Goal: Transaction & Acquisition: Purchase product/service

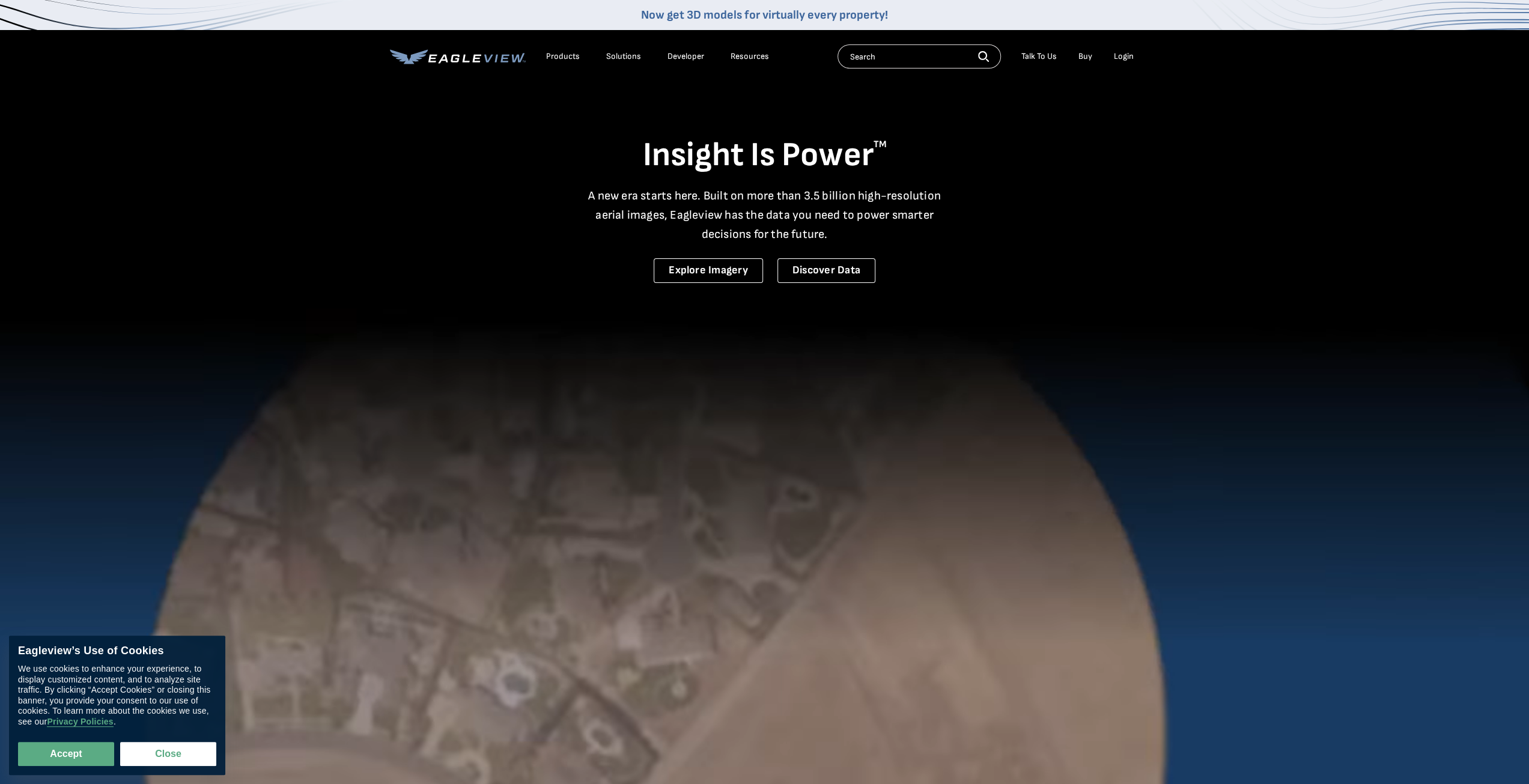
click at [1125, 55] on div "Login" at bounding box center [1124, 56] width 20 height 11
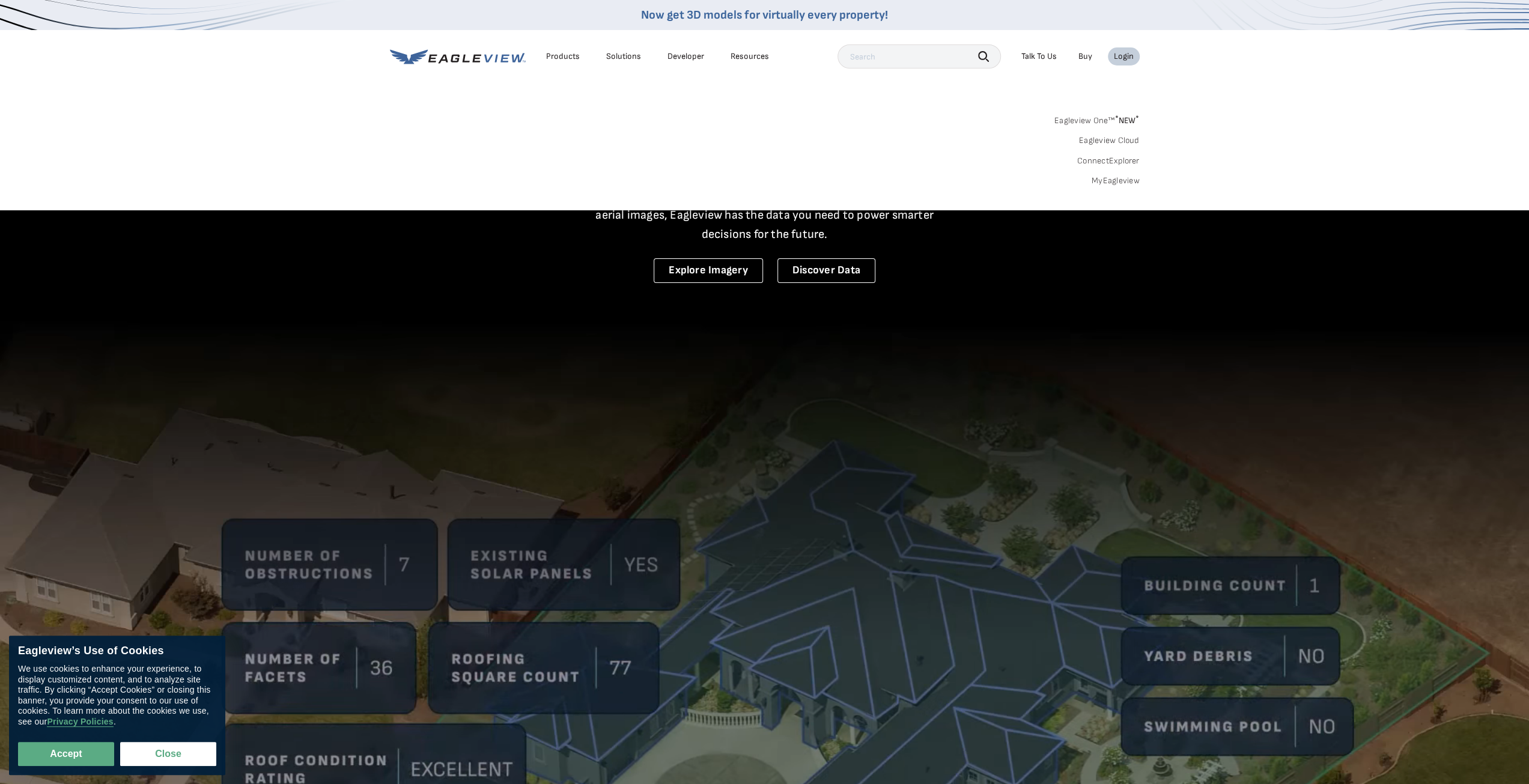
click at [1124, 59] on div "Login" at bounding box center [1124, 56] width 20 height 11
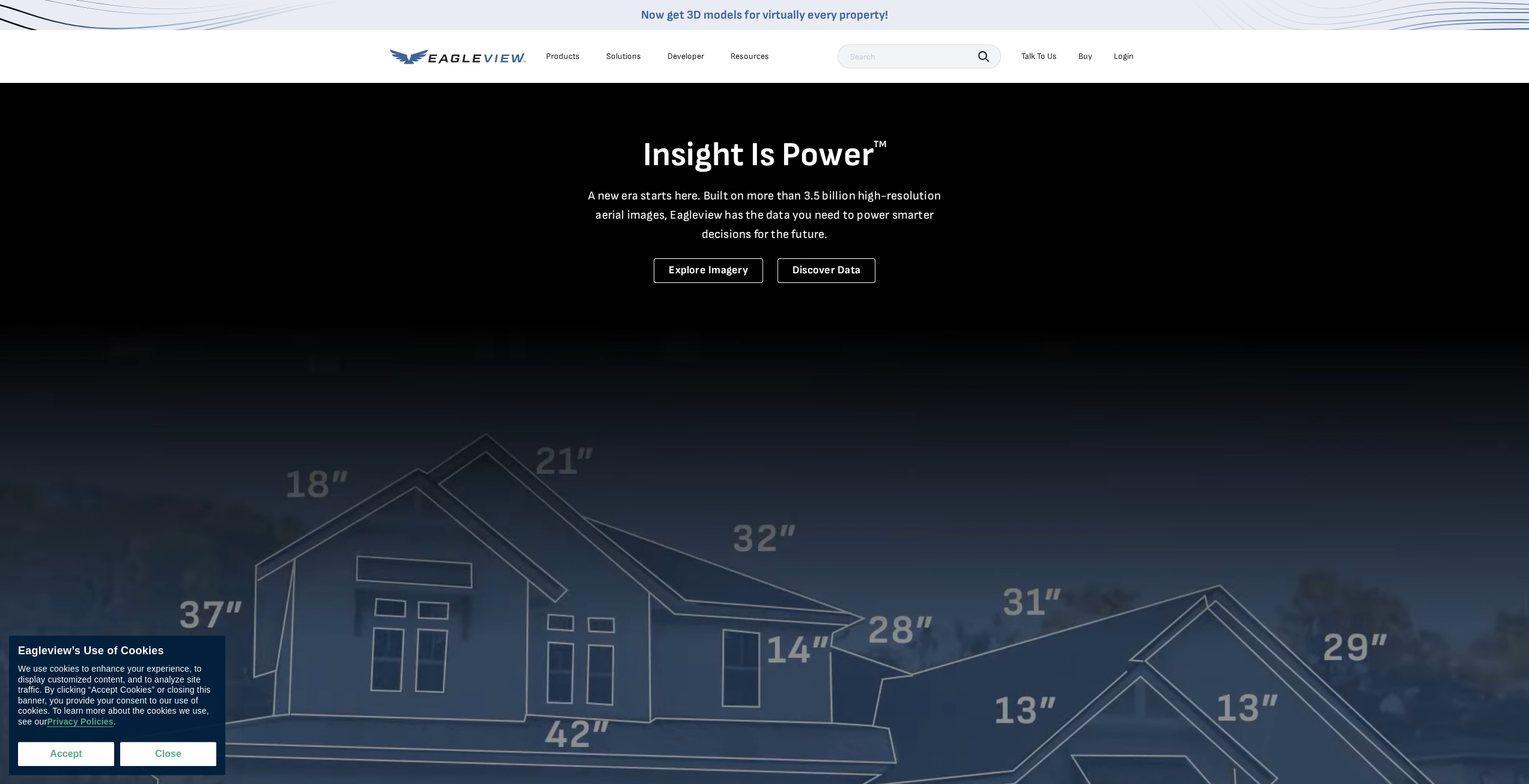
click at [77, 747] on button "Accept" at bounding box center [66, 754] width 96 height 24
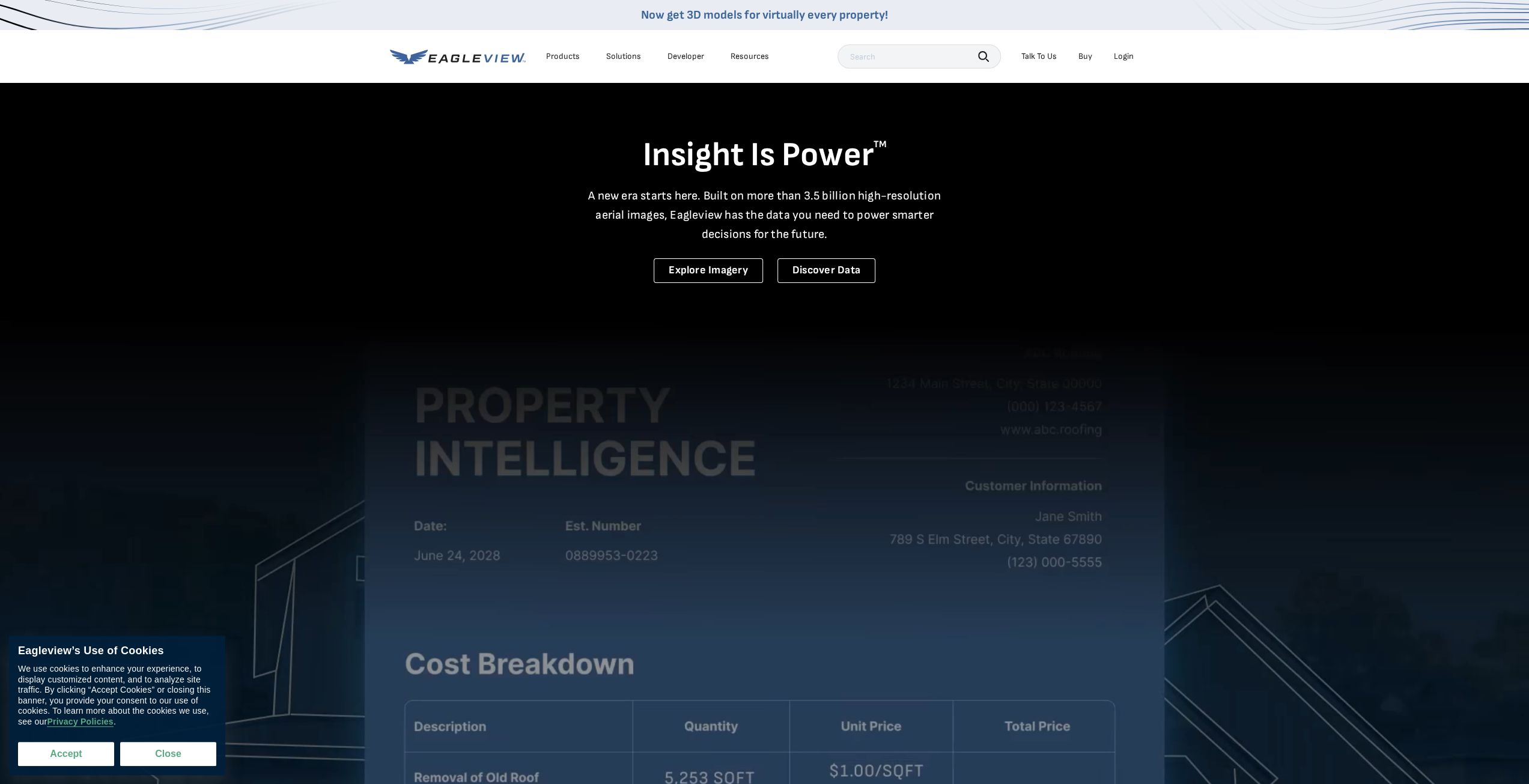
checkbox input "true"
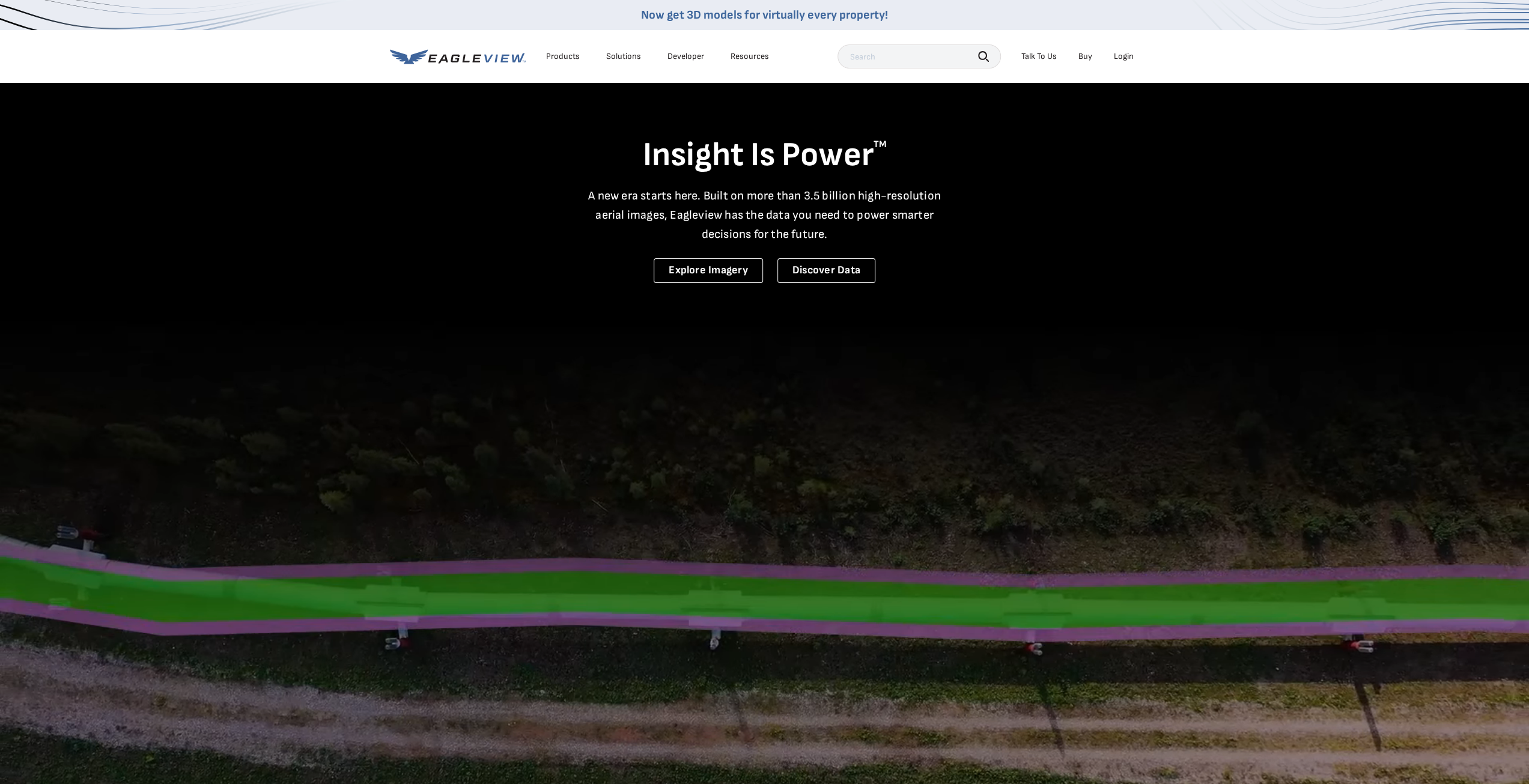
click at [573, 57] on div "Products" at bounding box center [562, 56] width 33 height 11
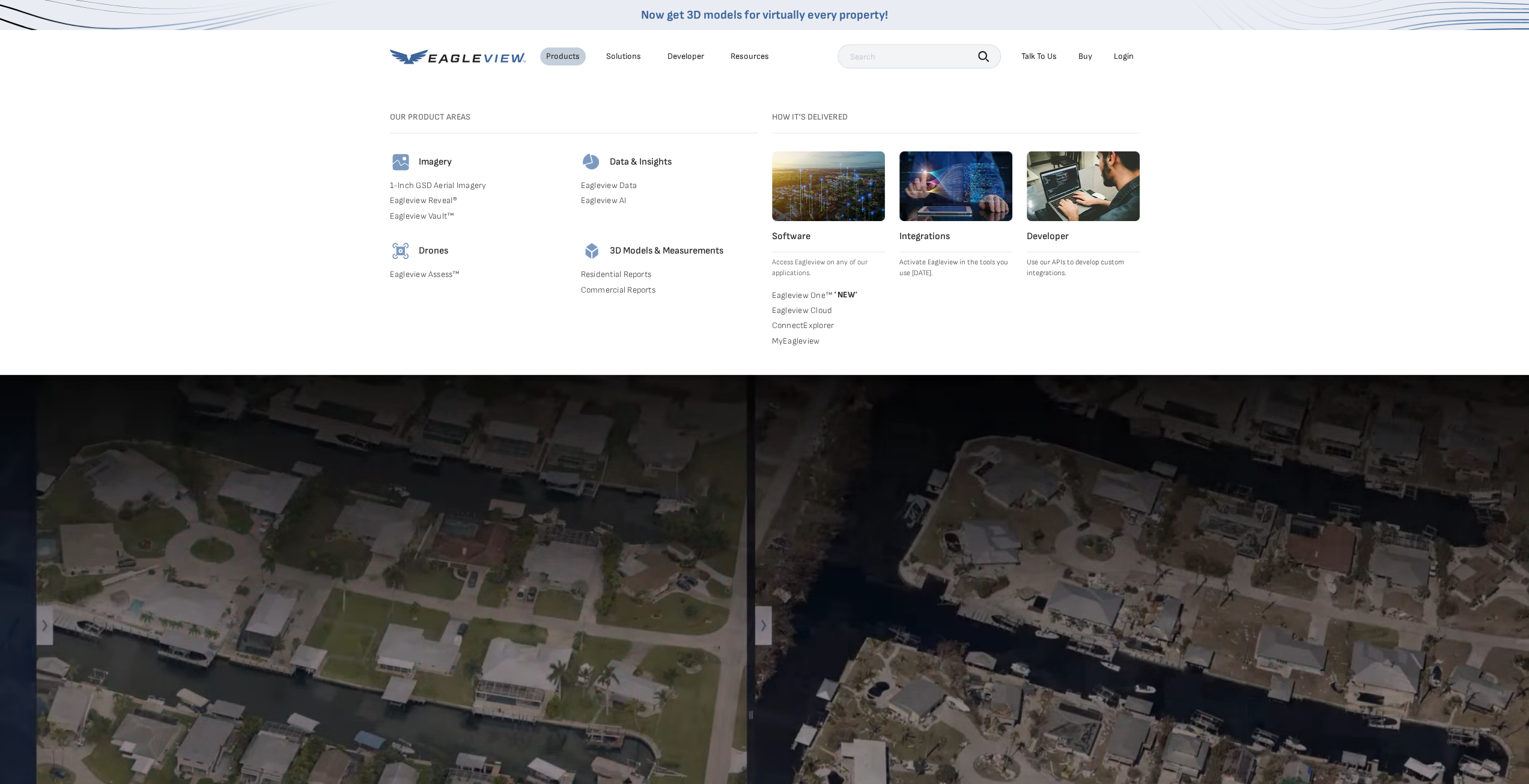
click at [431, 164] on h4 "Imagery" at bounding box center [435, 162] width 33 height 12
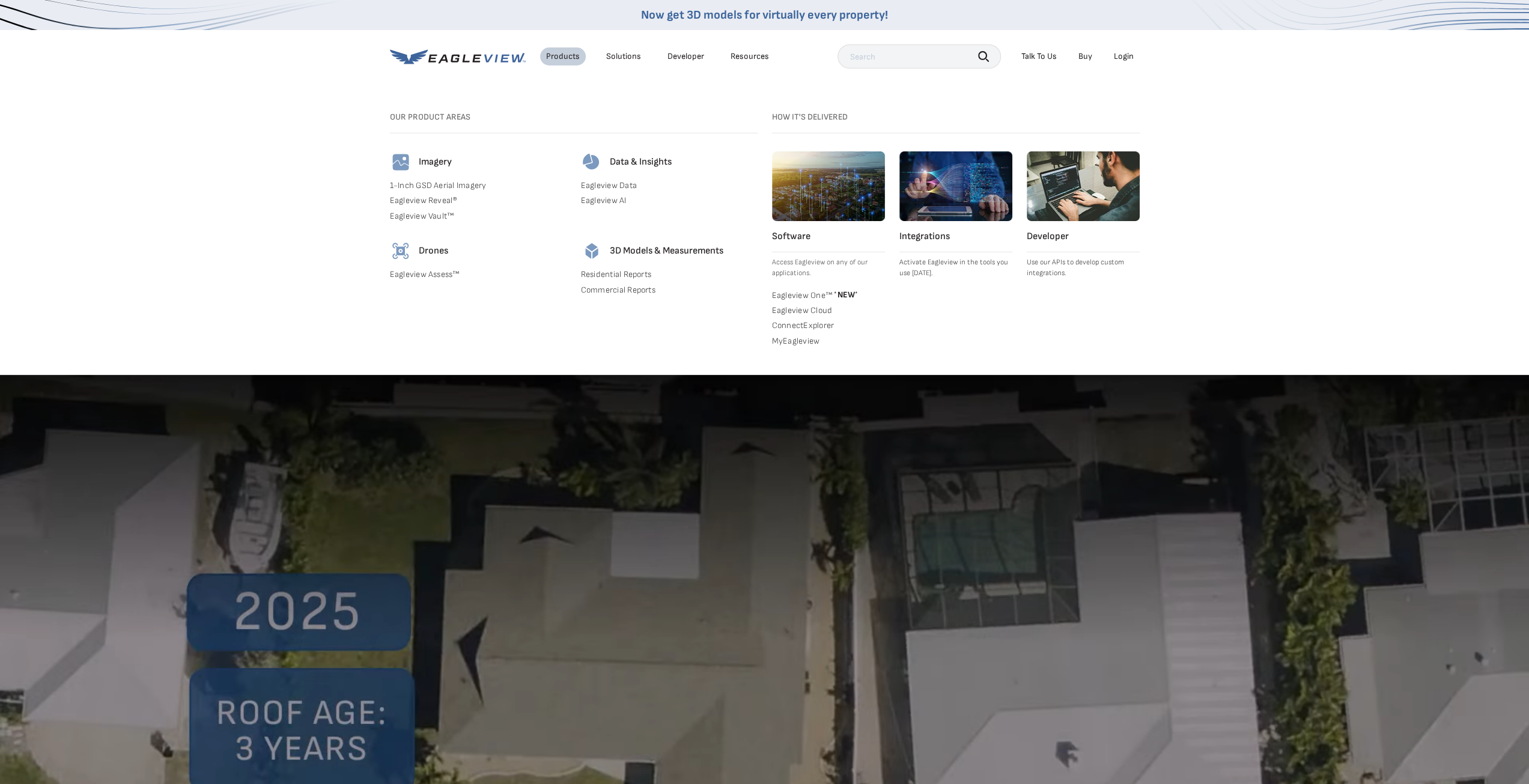
click at [444, 199] on link "Eagleview Reveal®" at bounding box center [478, 200] width 177 height 11
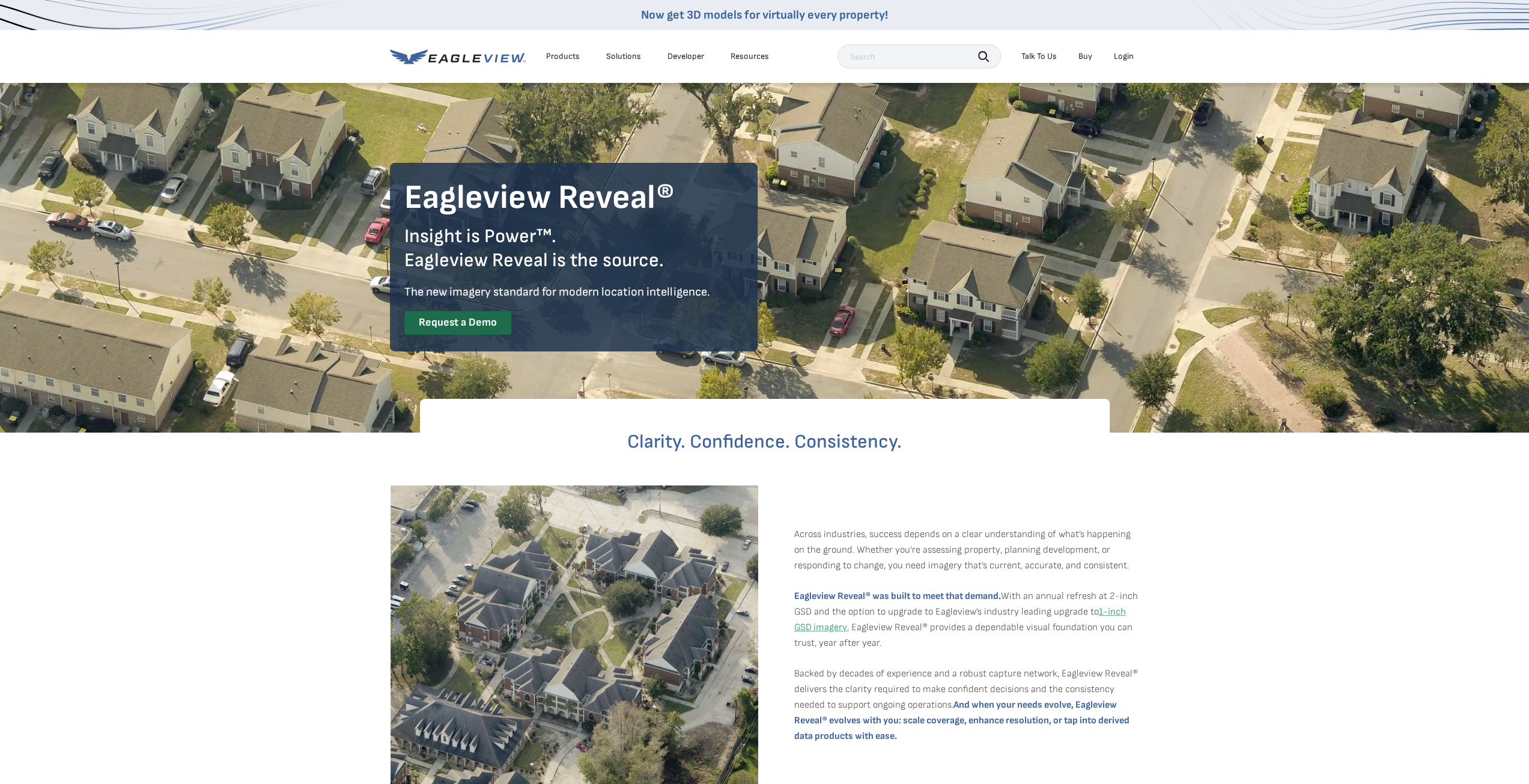
click at [1115, 55] on div "Login" at bounding box center [1124, 56] width 20 height 11
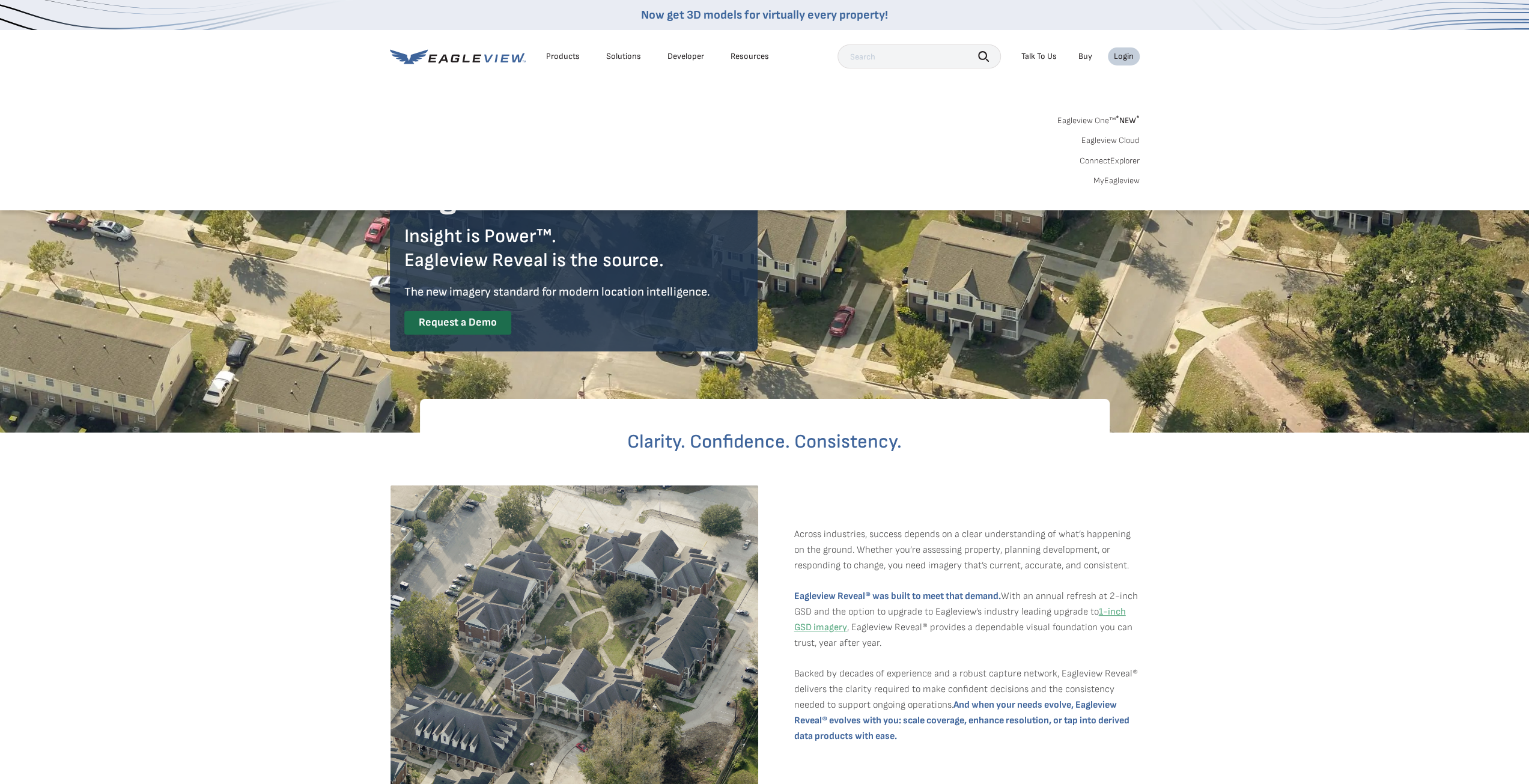
click at [1117, 181] on link "MyEagleview" at bounding box center [1116, 180] width 46 height 11
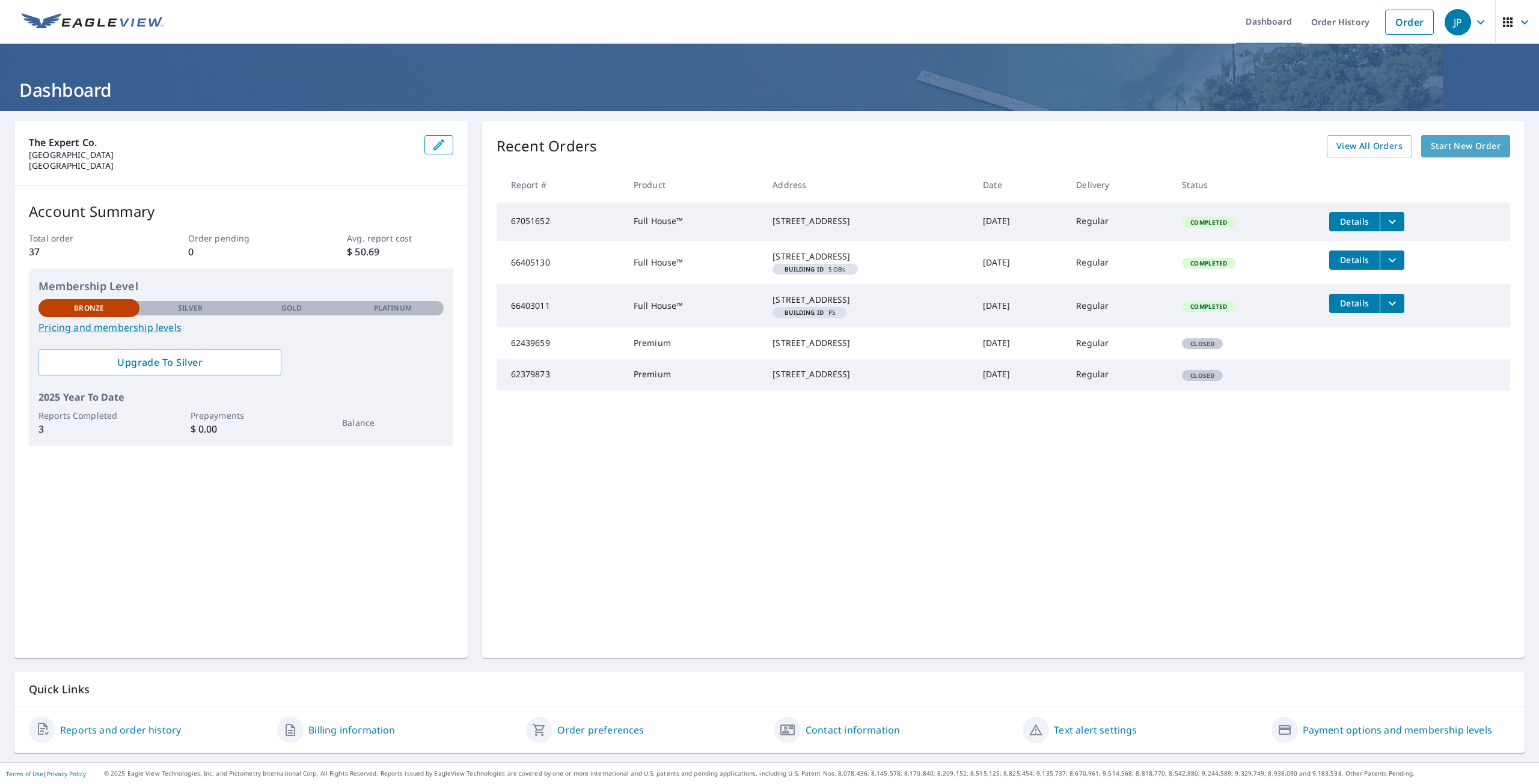
click at [1457, 151] on span "Start New Order" at bounding box center [1465, 146] width 70 height 15
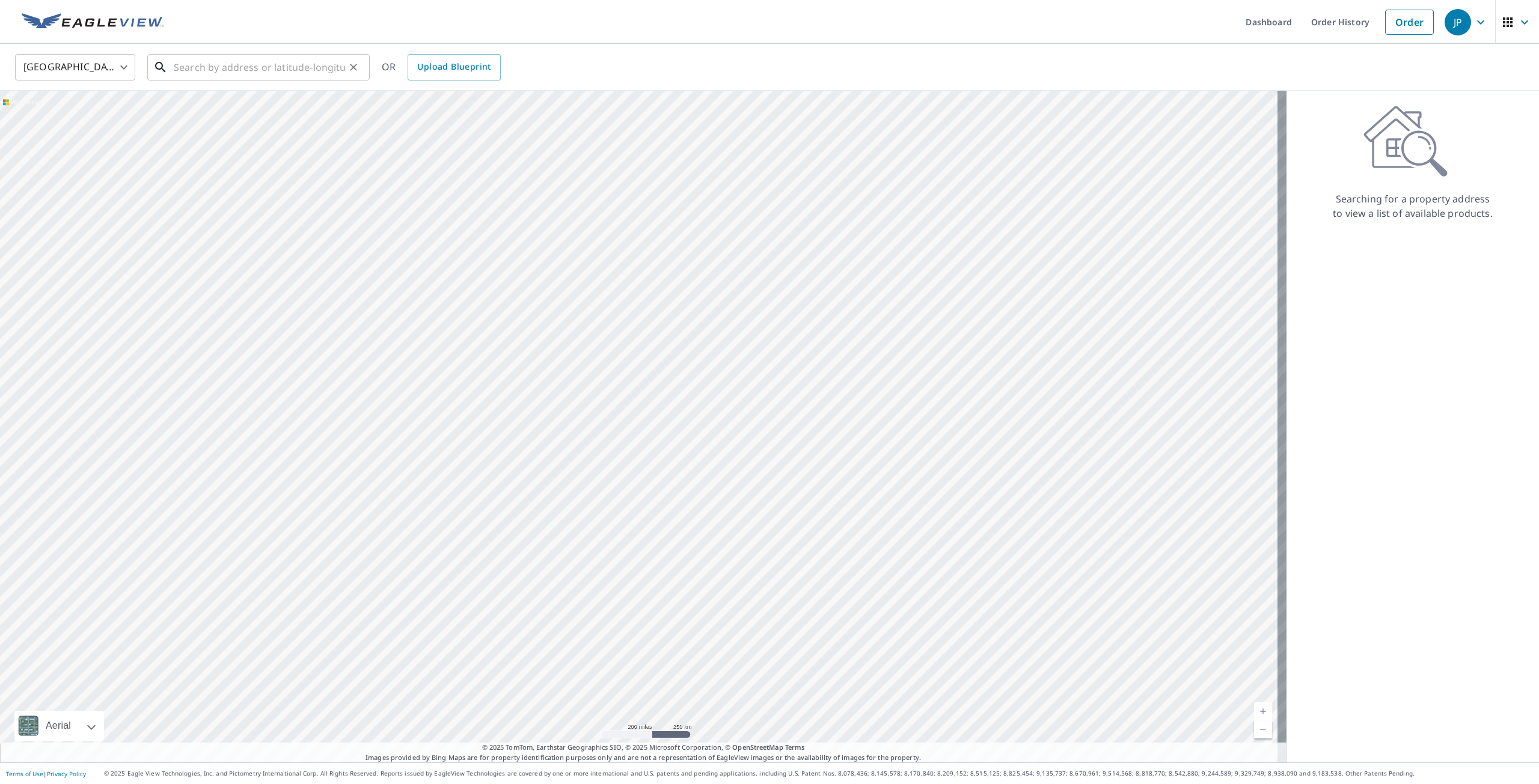
click at [279, 75] on input "text" at bounding box center [260, 67] width 172 height 33
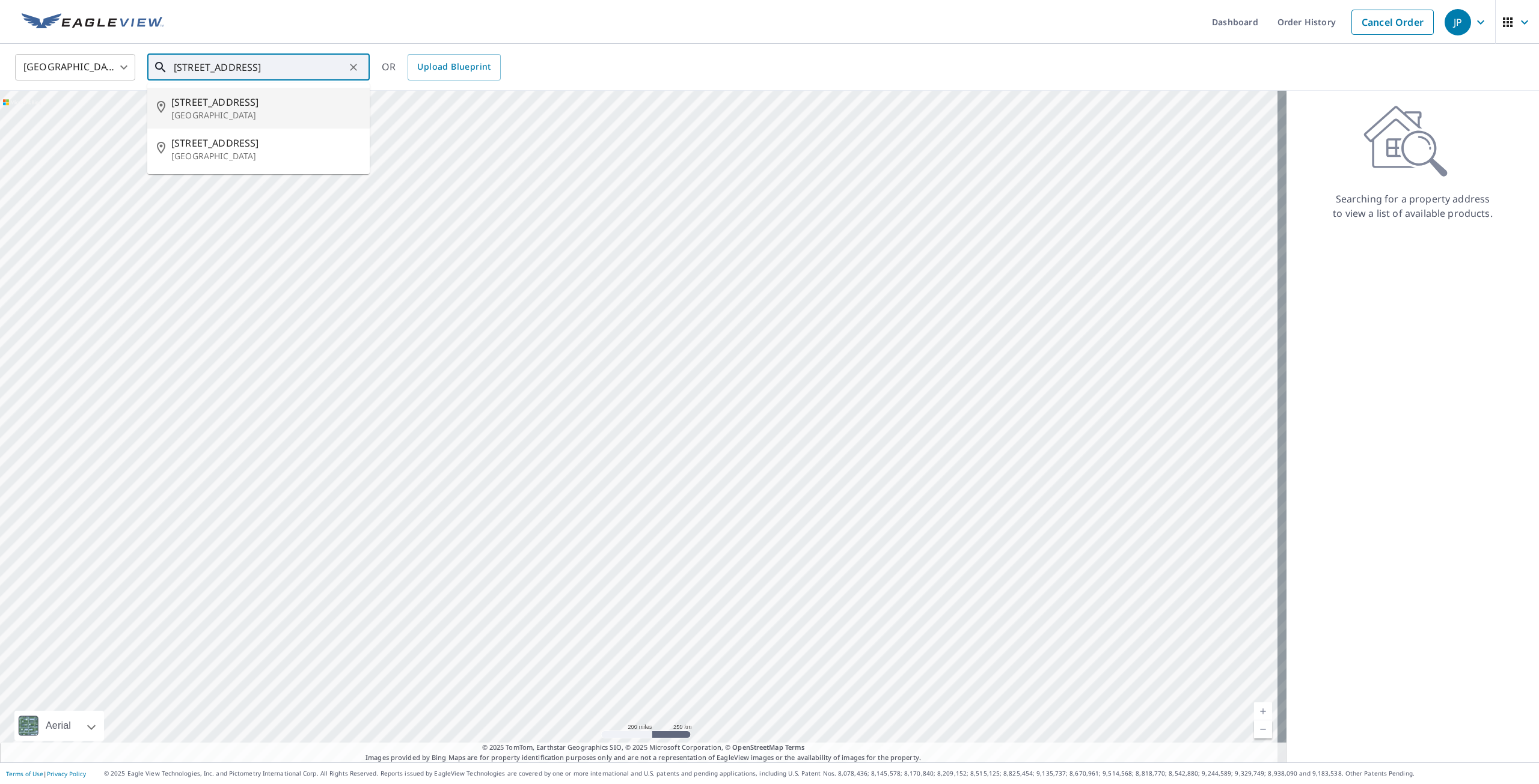
click at [337, 96] on span "10709 Aquila Ave S" at bounding box center [266, 102] width 189 height 14
type input "10709 Aquila Ave S Minneapolis, MN 55438"
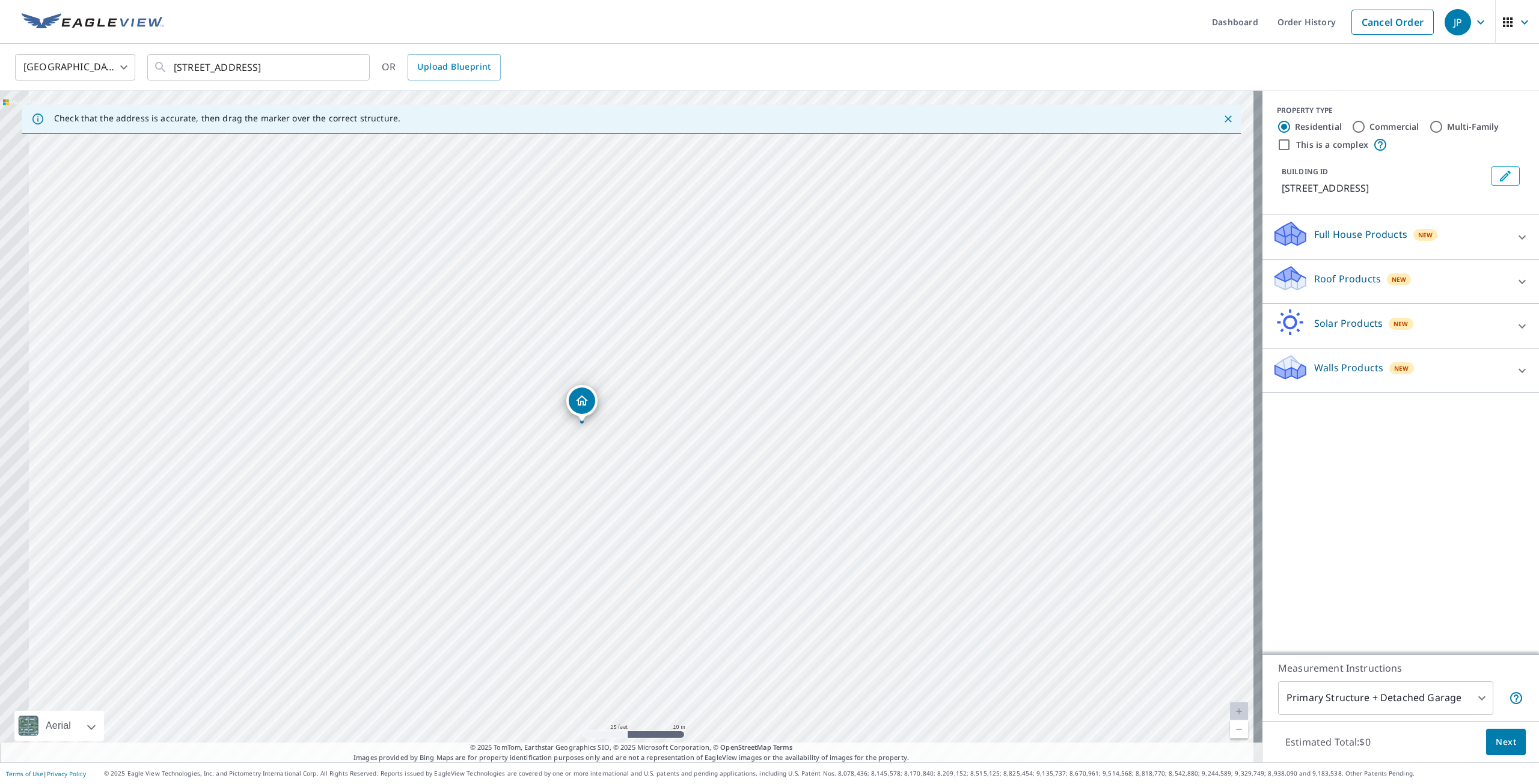
drag, startPoint x: 630, startPoint y: 455, endPoint x: 728, endPoint y: 418, distance: 104.8
click at [728, 418] on div "10709 Aquila Ave S Minneapolis, MN 55438" at bounding box center [631, 427] width 1262 height 672
click at [1449, 235] on div "Full House Products New" at bounding box center [1389, 237] width 235 height 34
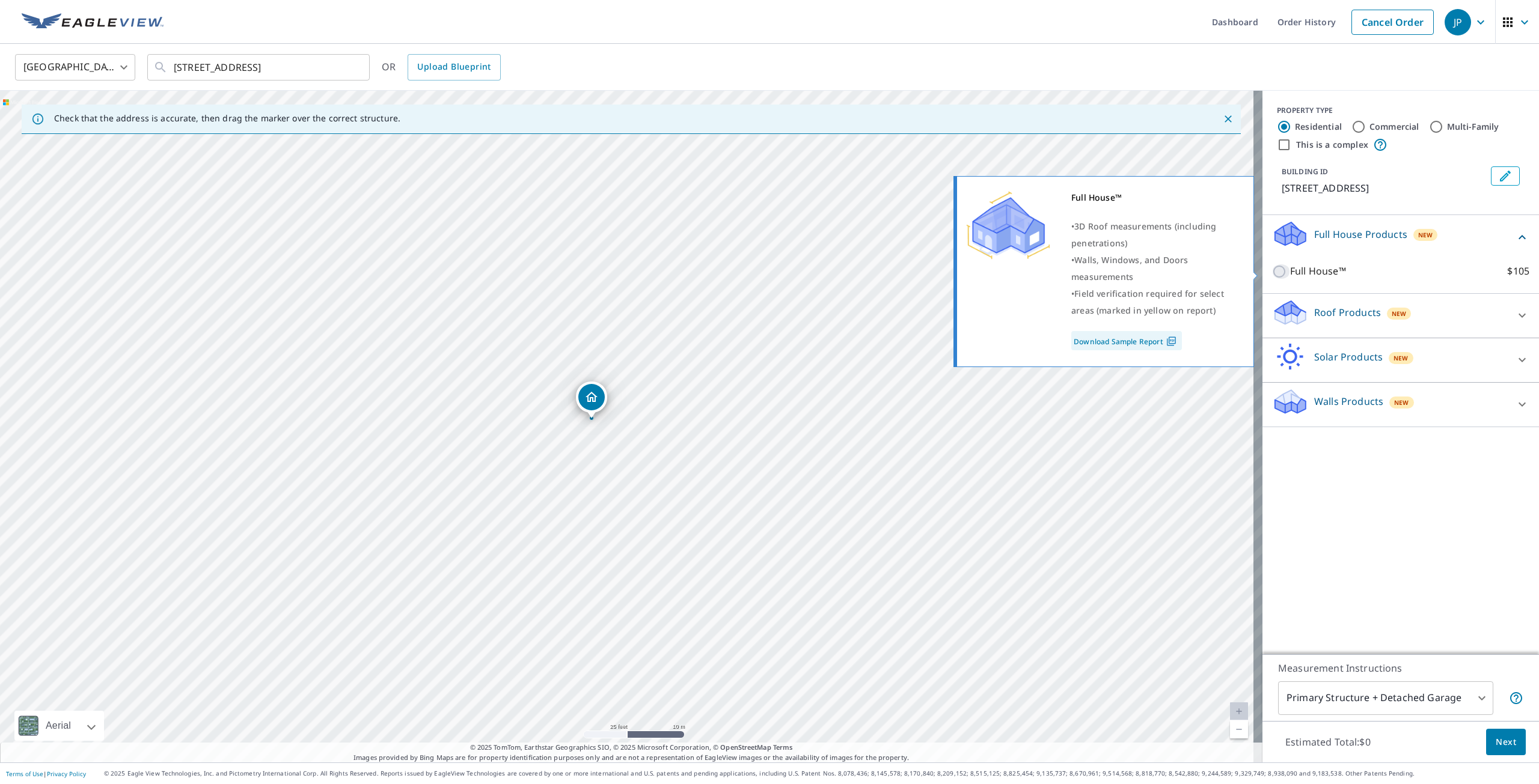
click at [1272, 274] on input "Full House™ $105" at bounding box center [1280, 271] width 18 height 14
checkbox input "true"
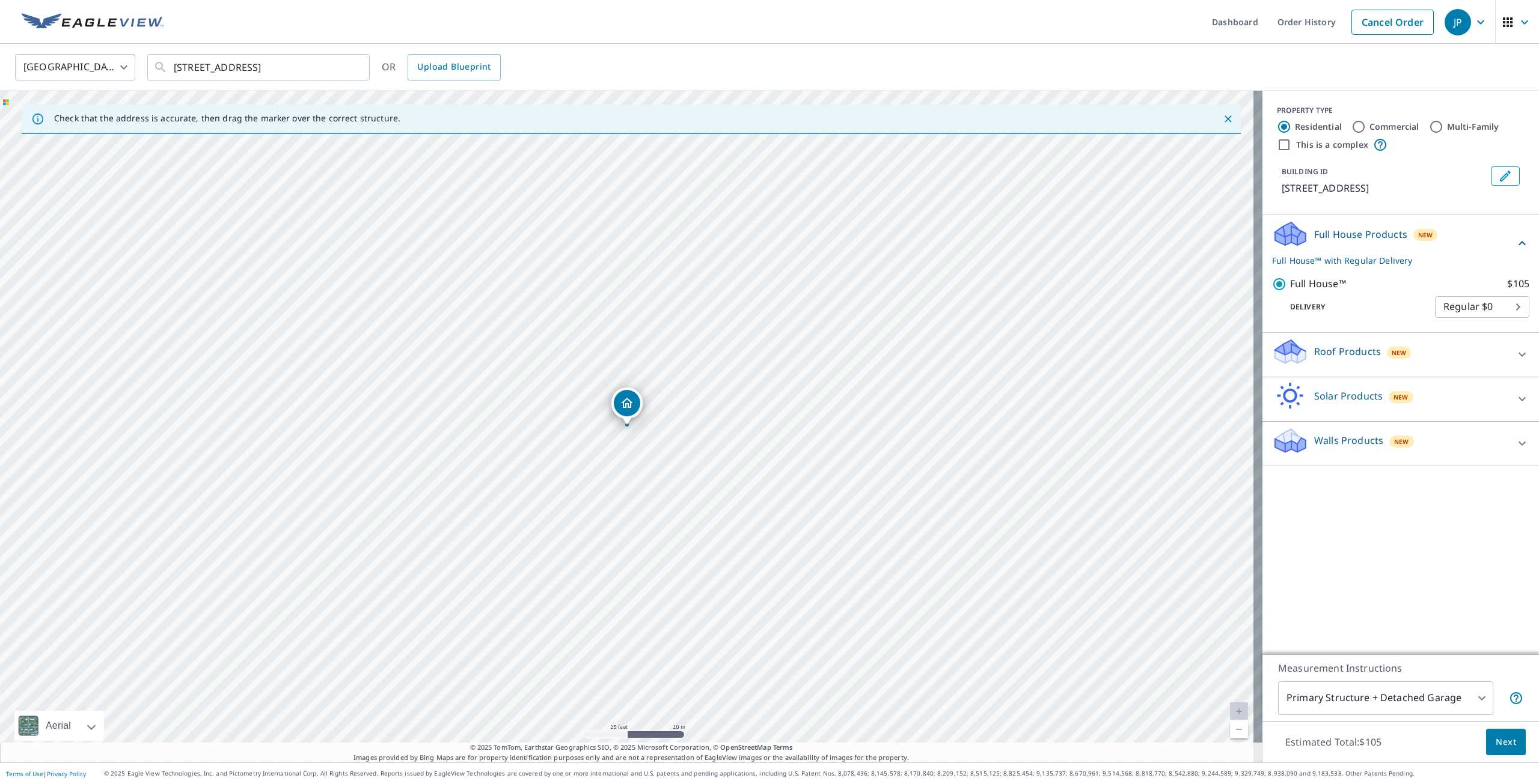
click at [1477, 309] on body "JP JP Dashboard Order History Cancel Order JP United States US ​ 10709 Aquila A…" at bounding box center [770, 392] width 1539 height 784
click at [1489, 309] on li "Regular $0" at bounding box center [1472, 307] width 94 height 22
click at [1510, 309] on body "JP JP Dashboard Order History Cancel Order JP United States US ​ 10709 Aquila A…" at bounding box center [770, 392] width 1539 height 784
click at [1510, 309] on li "Regular $0" at bounding box center [1472, 307] width 94 height 22
click at [1479, 707] on body "JP JP Dashboard Order History Cancel Order JP United States US ​ 10709 Aquila A…" at bounding box center [770, 392] width 1539 height 784
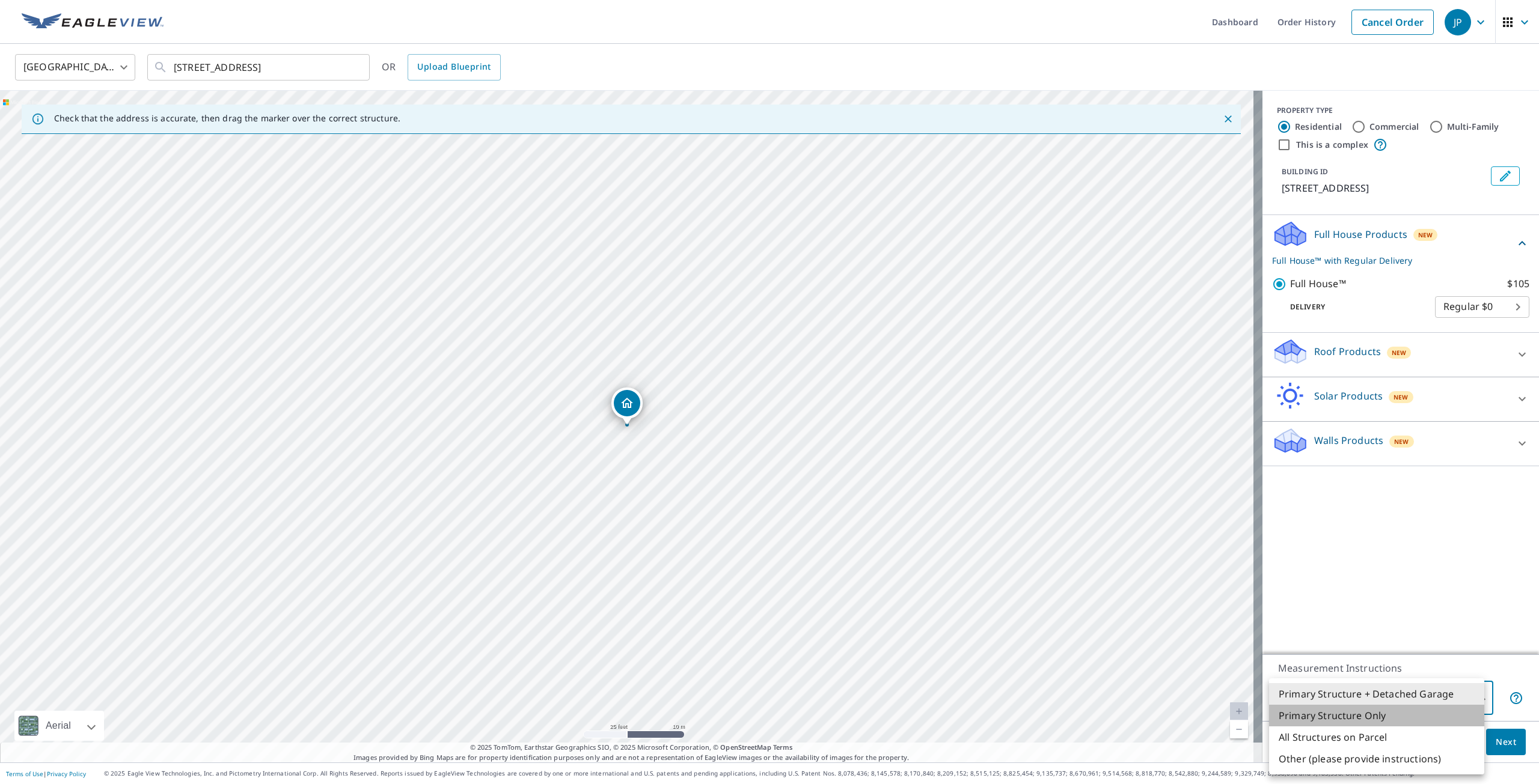
click at [1463, 715] on li "Primary Structure Only" at bounding box center [1376, 715] width 215 height 22
type input "2"
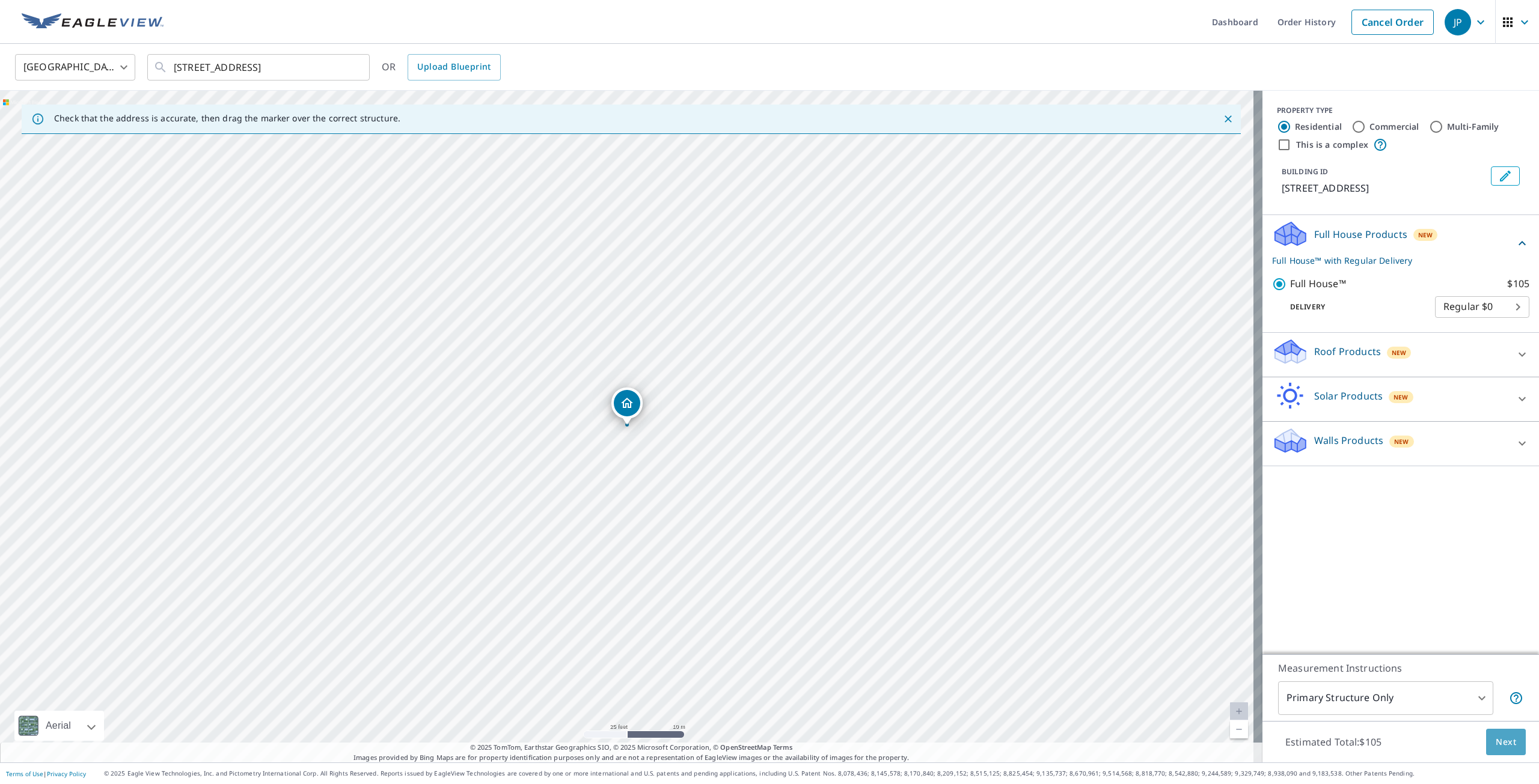
click at [1488, 732] on button "Next" at bounding box center [1506, 742] width 40 height 27
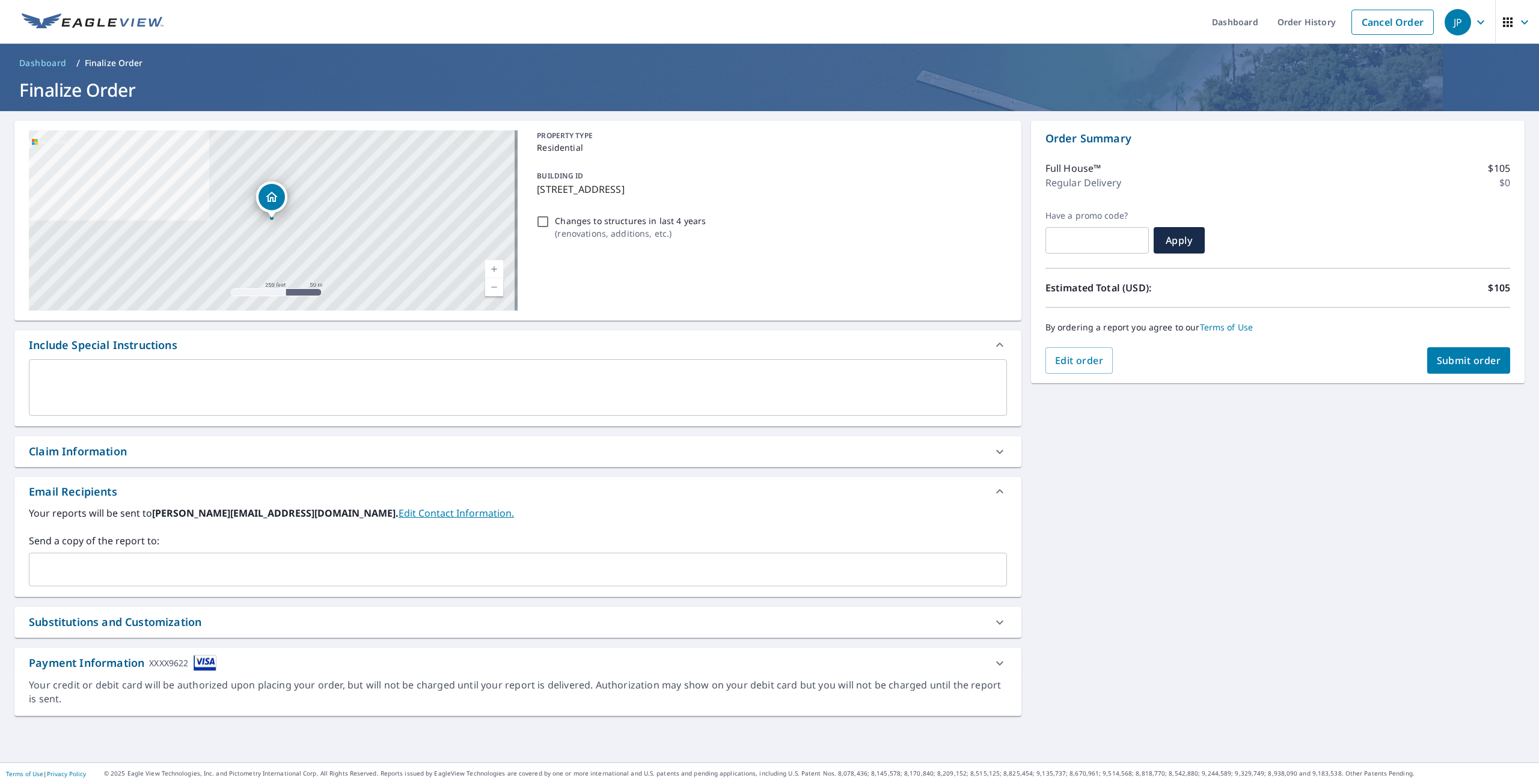
click at [211, 558] on input "text" at bounding box center [509, 569] width 949 height 23
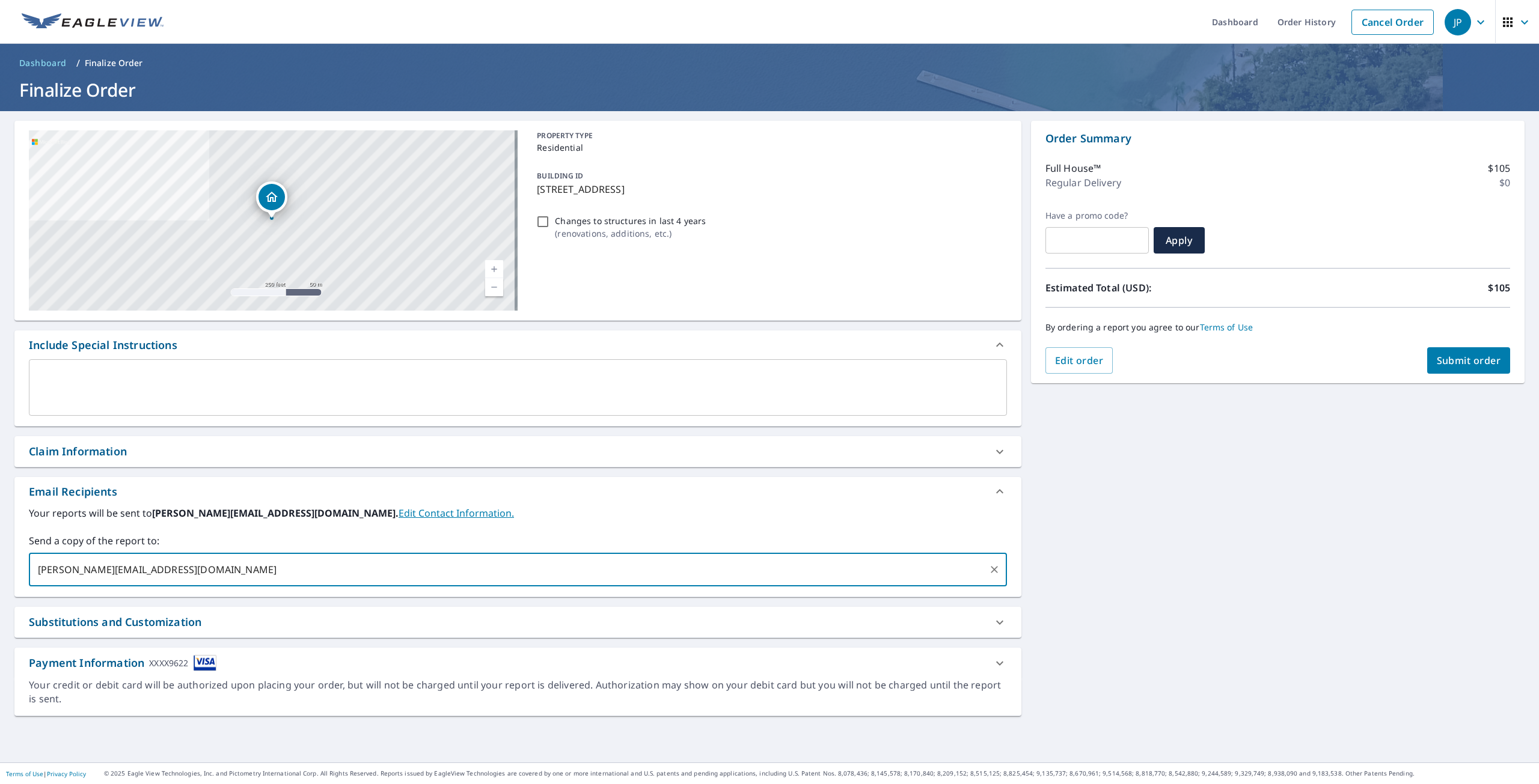
type input "brandon@theexpertcompany.net"
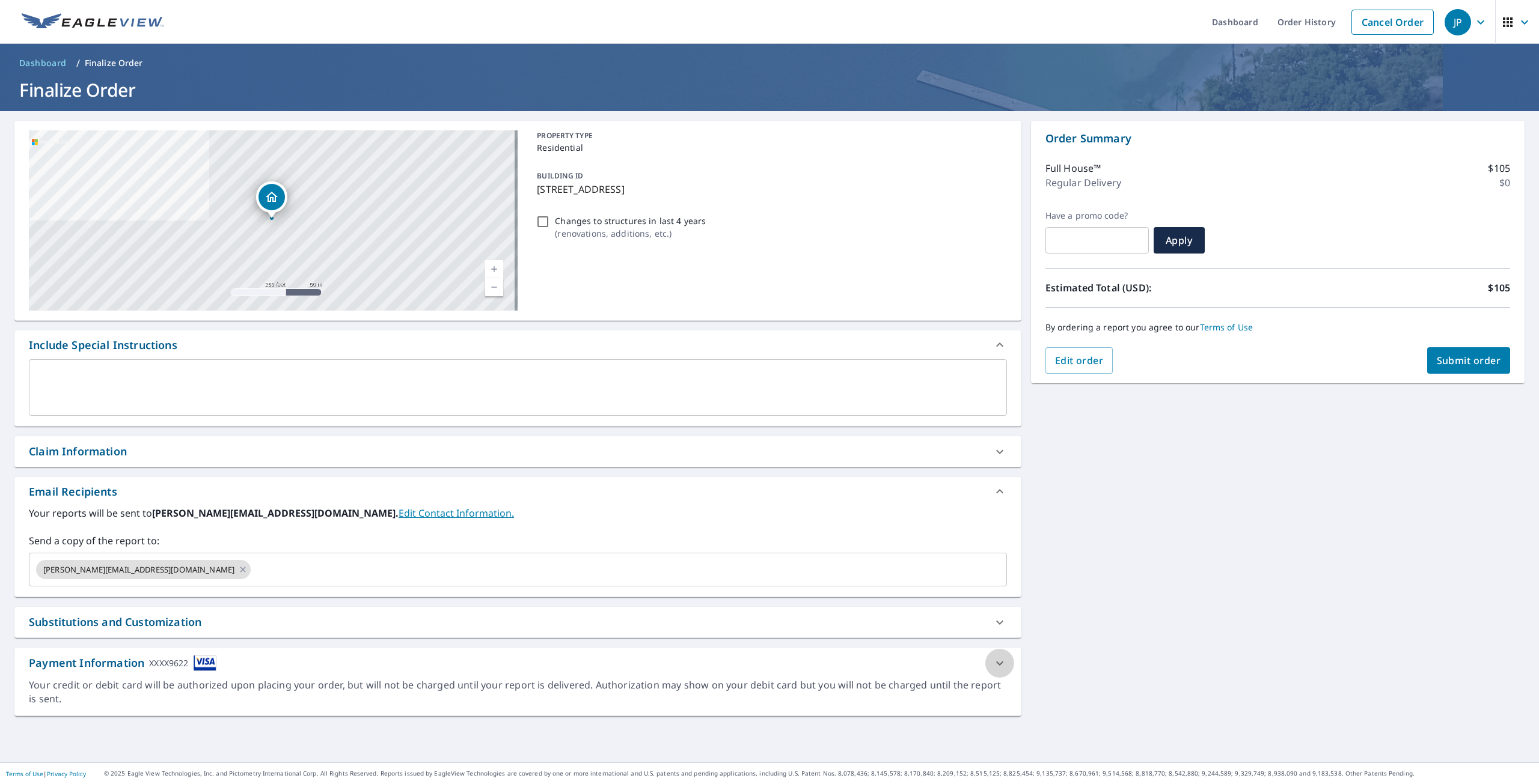
click at [993, 656] on icon at bounding box center [999, 663] width 14 height 14
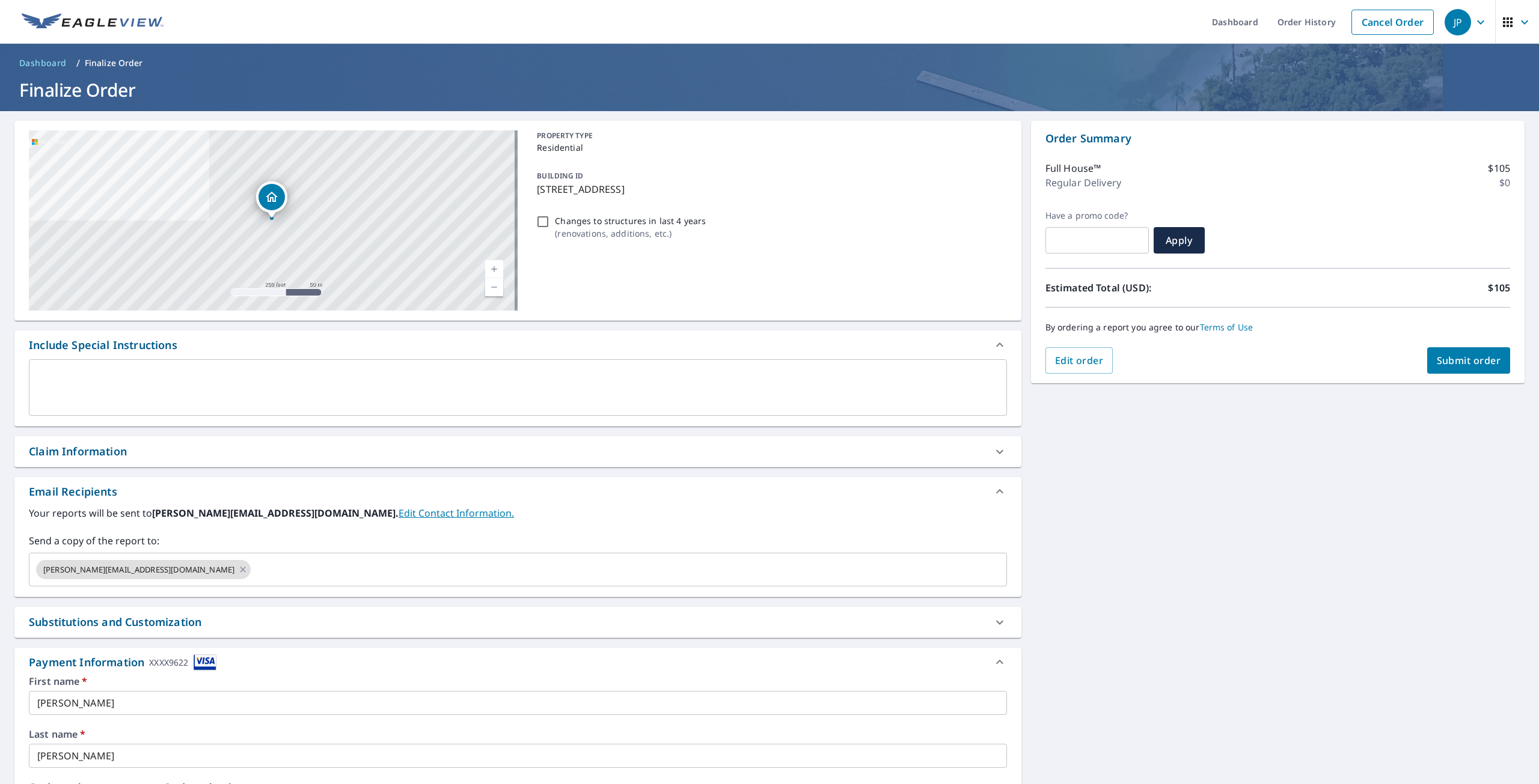
click at [1461, 360] on span "Submit order" at bounding box center [1469, 360] width 65 height 13
